Goal: Find specific page/section: Find specific page/section

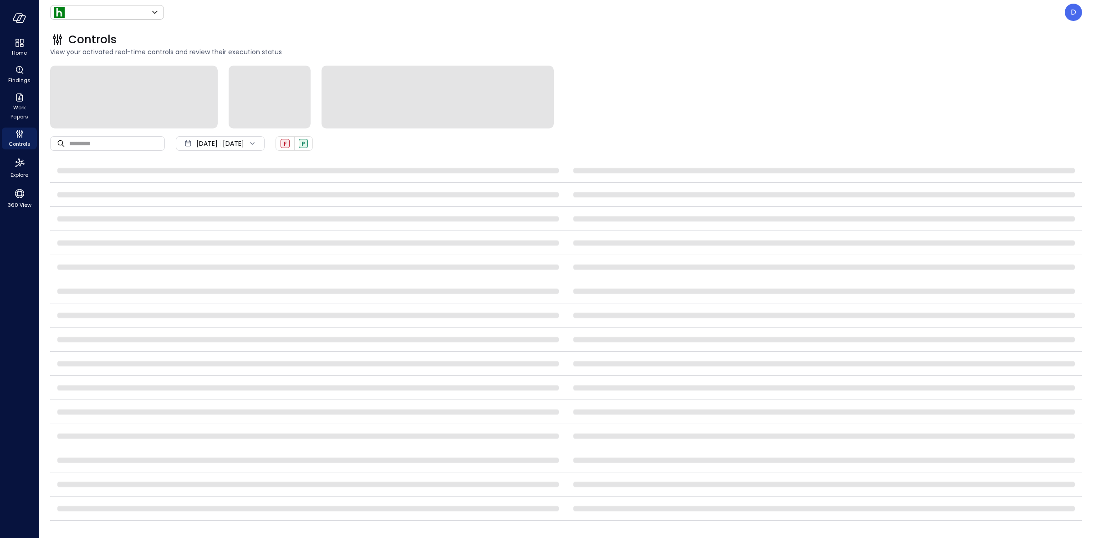
type input "*******"
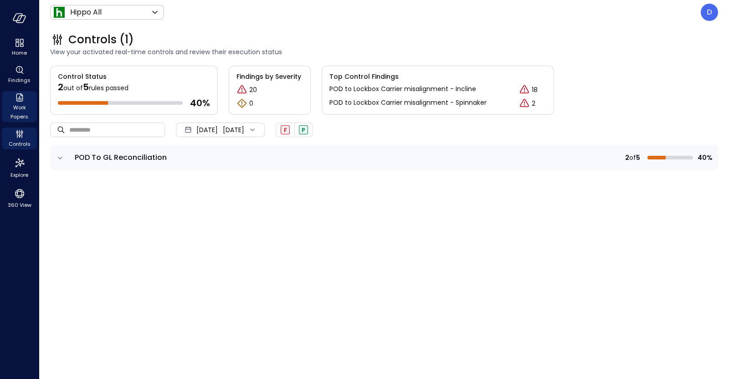
click at [14, 110] on span "Work Papers" at bounding box center [19, 112] width 28 height 18
